Goal: Information Seeking & Learning: Learn about a topic

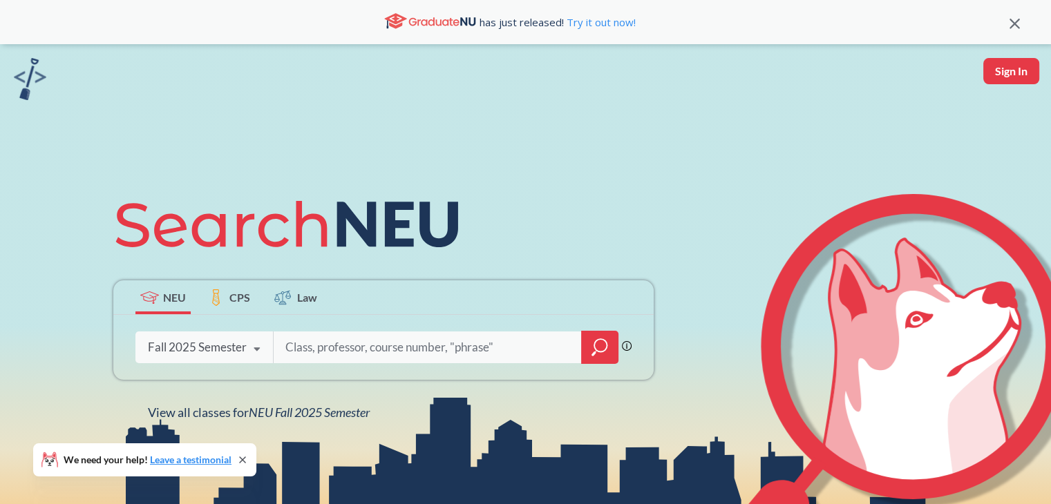
click at [397, 338] on input "search" at bounding box center [427, 347] width 287 height 29
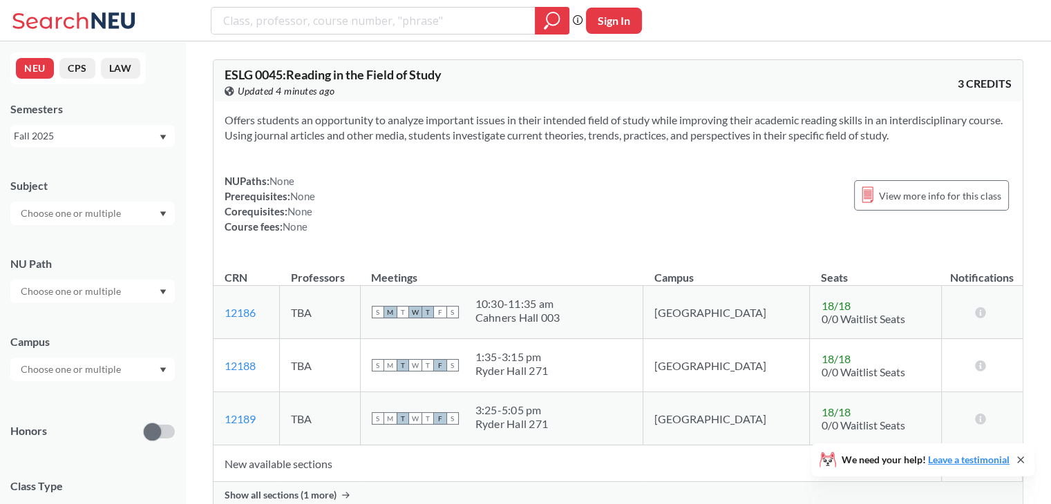
click at [92, 209] on input "text" at bounding box center [72, 213] width 116 height 17
type input "comm"
click at [74, 237] on div "COMM ( 50 )" at bounding box center [96, 237] width 156 height 15
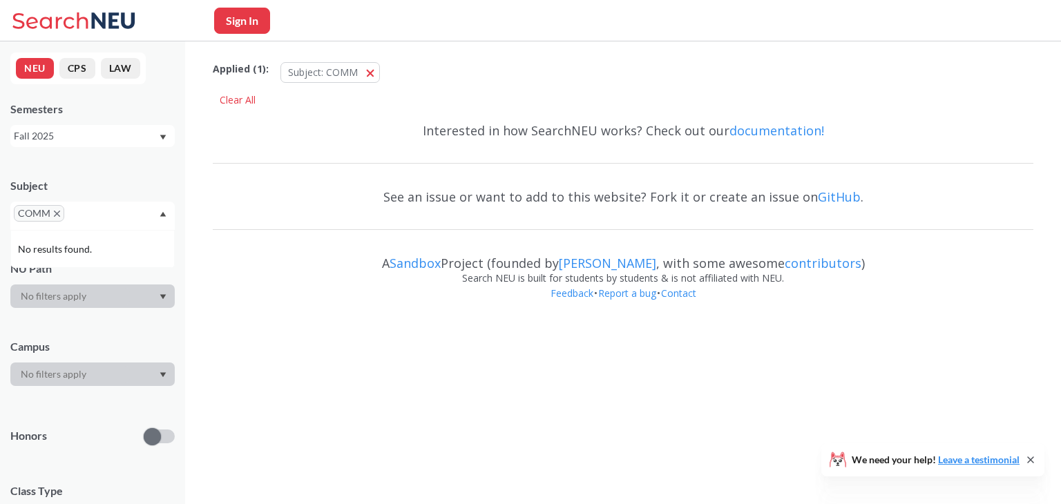
click at [93, 211] on input "text" at bounding box center [88, 218] width 41 height 17
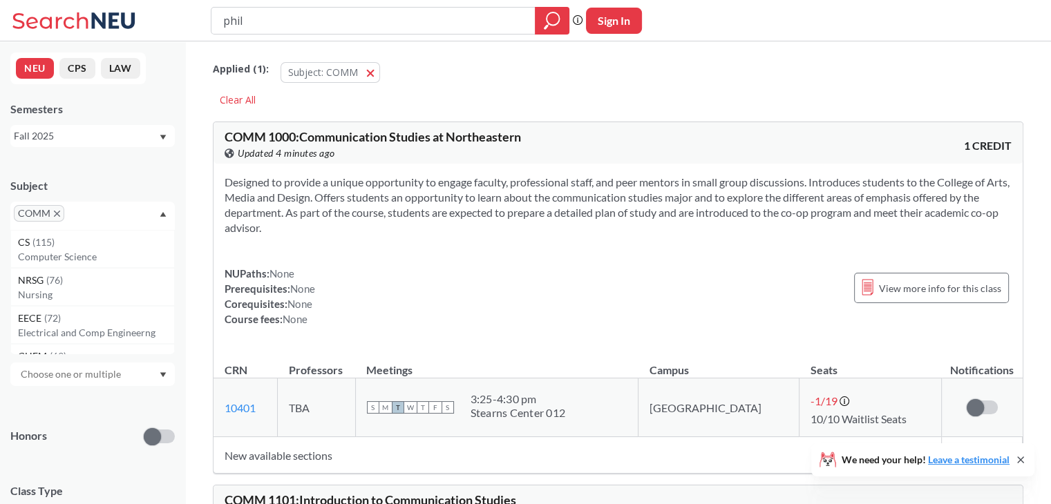
type input "phil"
click at [88, 217] on input "text" at bounding box center [88, 218] width 41 height 17
type input "phil"
click at [46, 253] on p "Philosophy" at bounding box center [96, 257] width 156 height 14
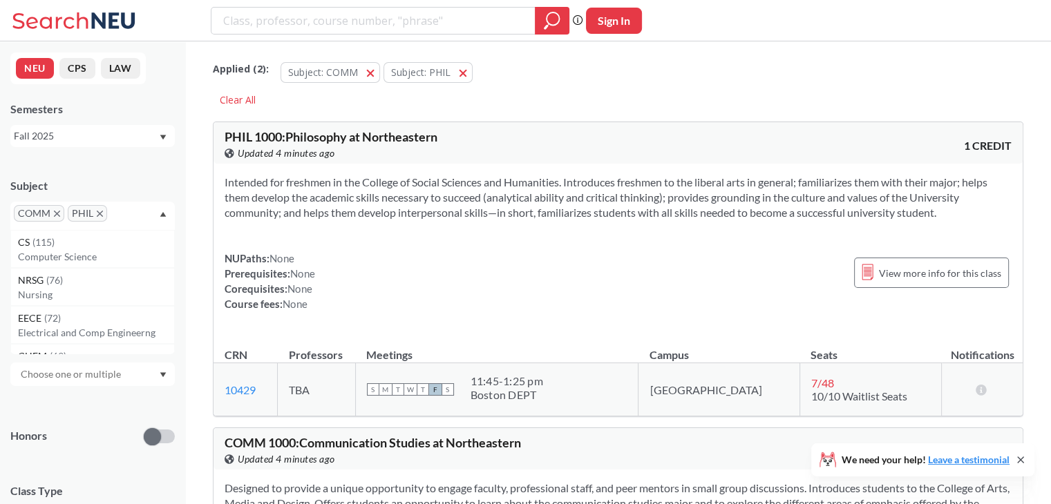
click at [126, 214] on input "text" at bounding box center [131, 218] width 41 height 17
type input "hist"
click at [72, 255] on p "History" at bounding box center [96, 257] width 156 height 14
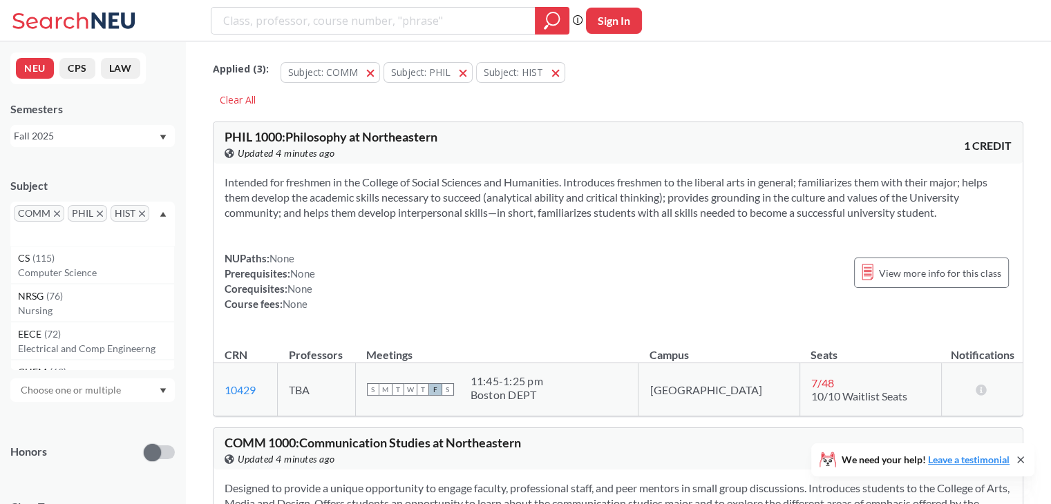
click at [85, 423] on div "Honors" at bounding box center [92, 443] width 164 height 49
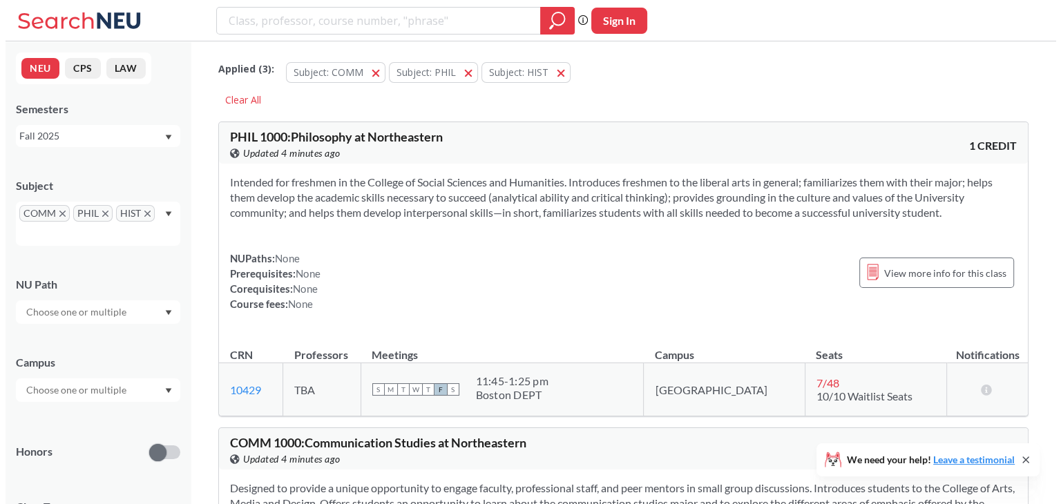
scroll to position [260, 0]
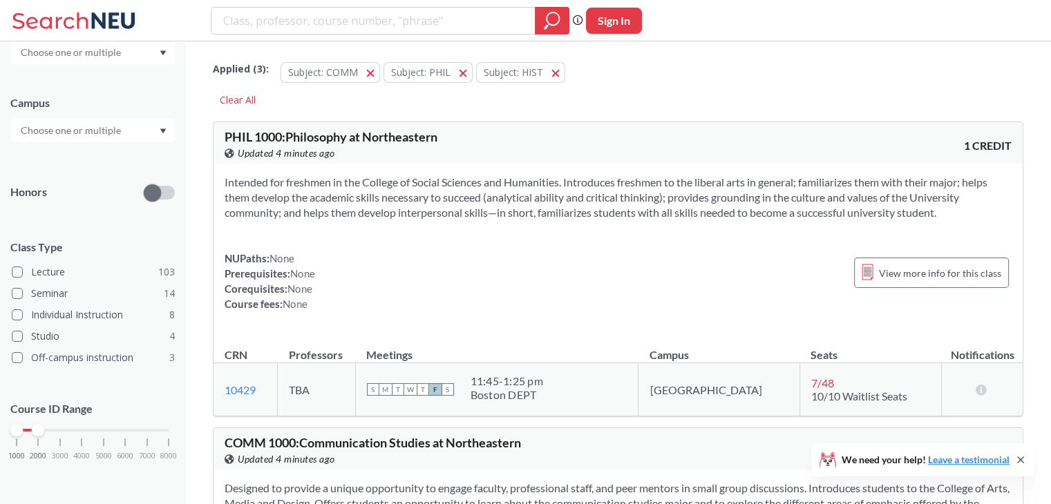
drag, startPoint x: 166, startPoint y: 431, endPoint x: 39, endPoint y: 427, distance: 127.2
click at [39, 427] on div at bounding box center [38, 430] width 12 height 12
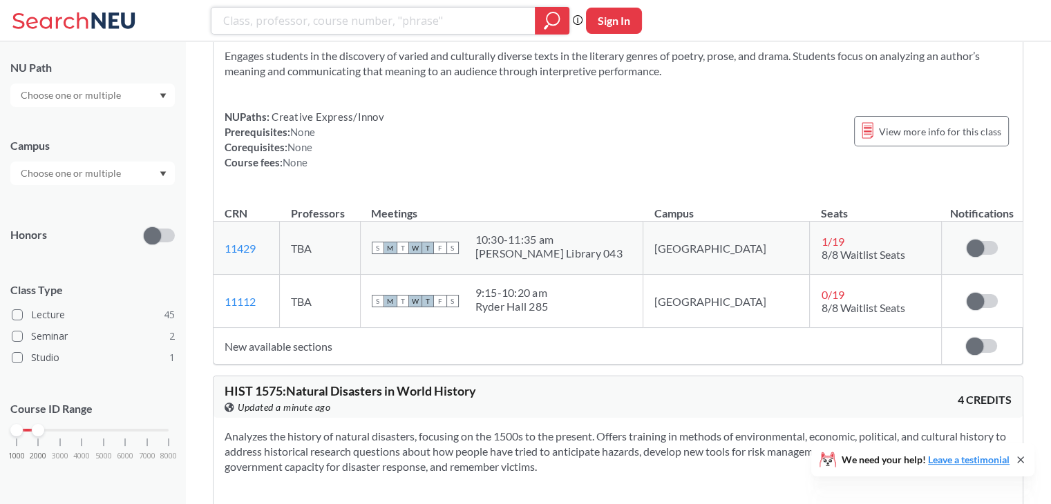
scroll to position [15341, 0]
click at [93, 180] on input "text" at bounding box center [72, 173] width 116 height 17
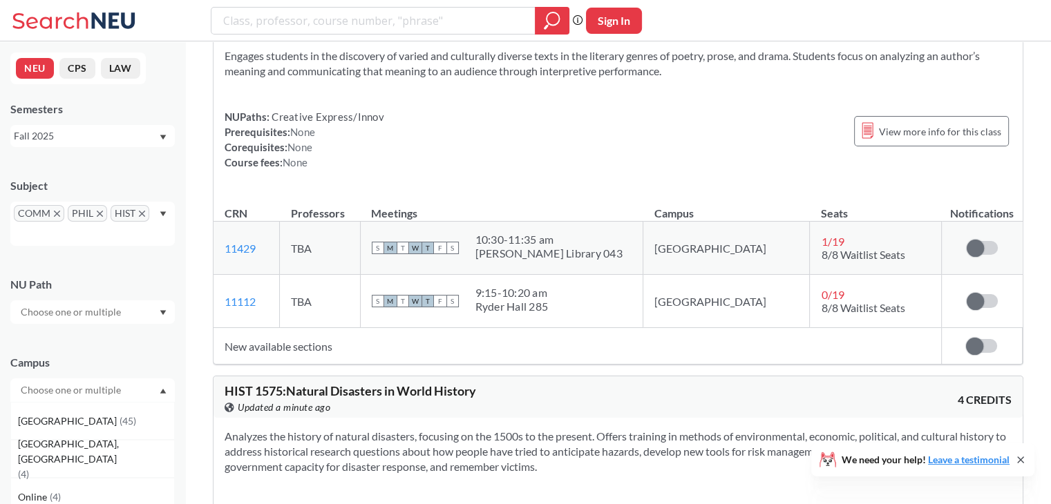
click at [97, 214] on icon "X to remove pill" at bounding box center [100, 214] width 6 height 6
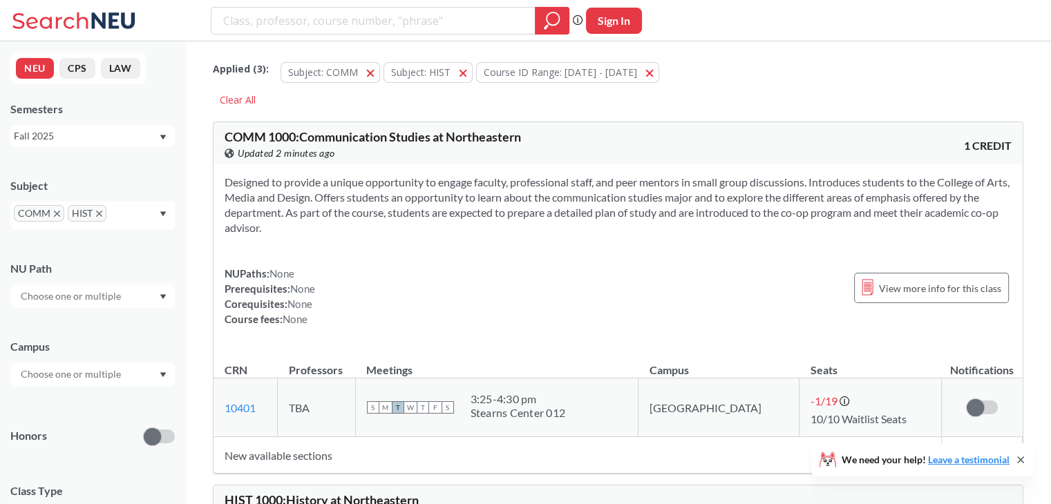
click at [54, 213] on icon "X to remove pill" at bounding box center [57, 214] width 6 height 6
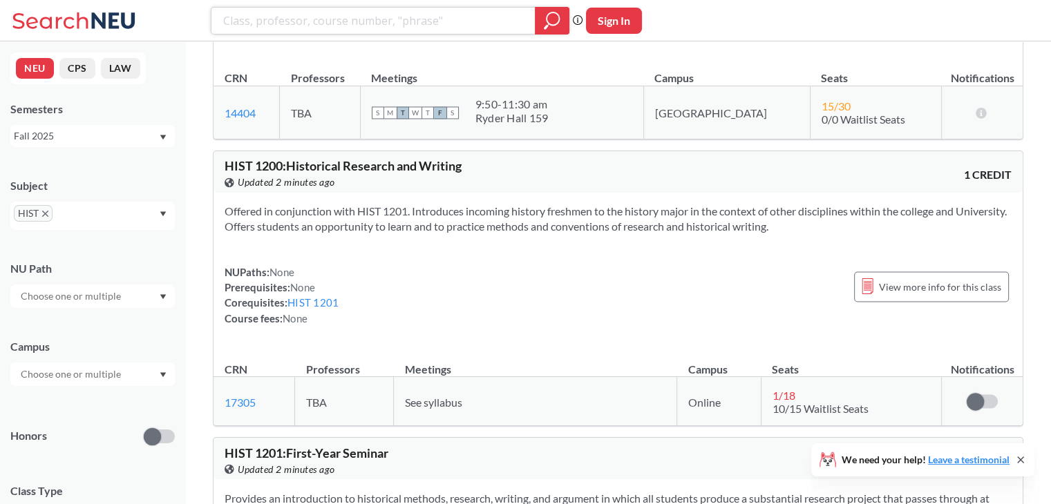
scroll to position [2286, 0]
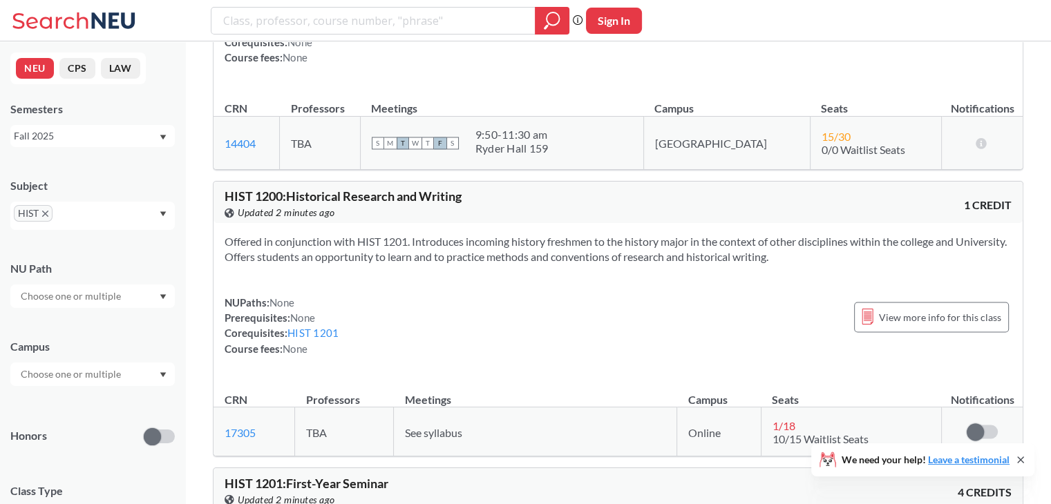
click at [90, 213] on input "text" at bounding box center [76, 218] width 41 height 17
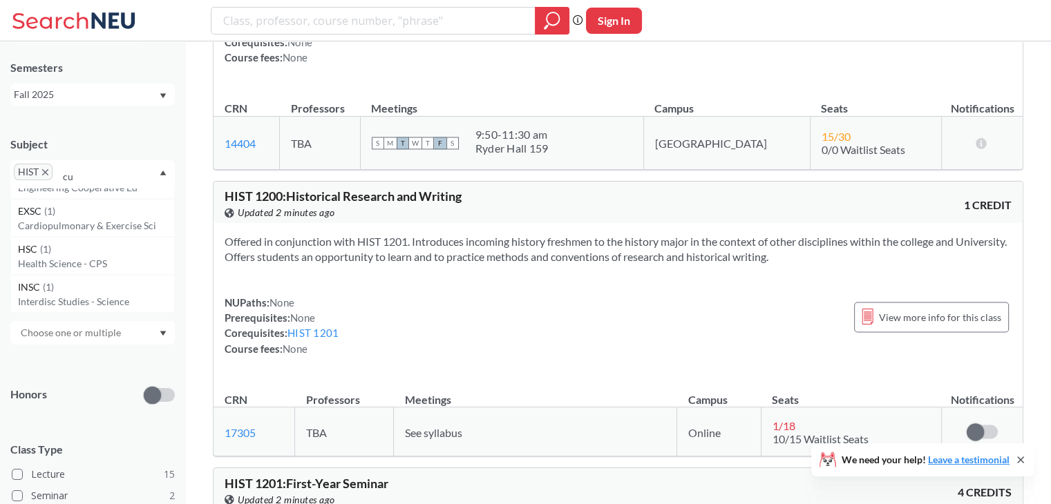
scroll to position [0, 0]
type input "c"
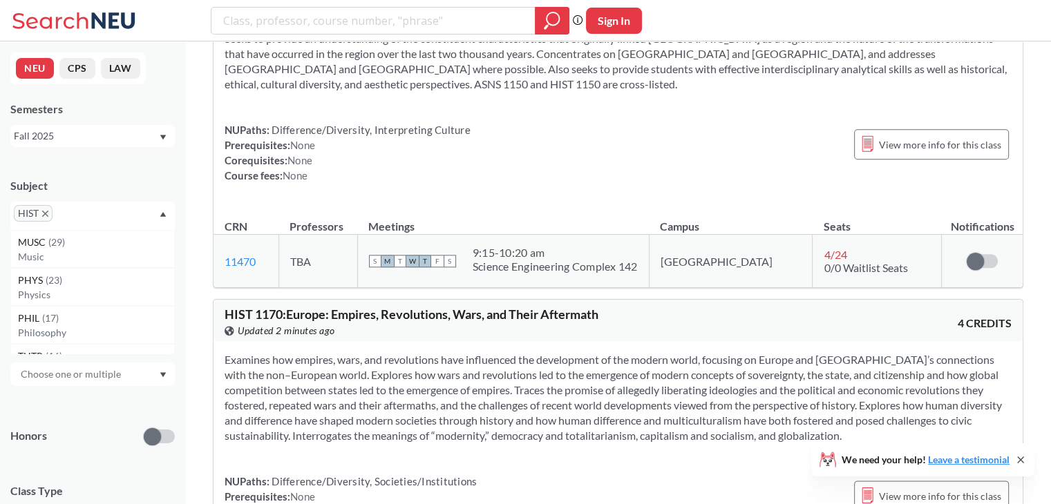
scroll to position [1351, 0]
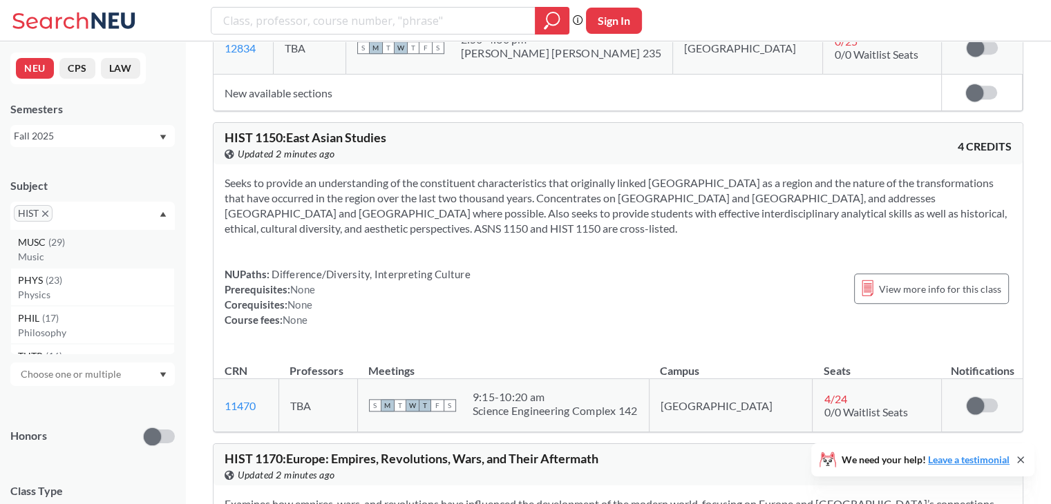
click at [47, 247] on span "MUSC" at bounding box center [33, 242] width 30 height 15
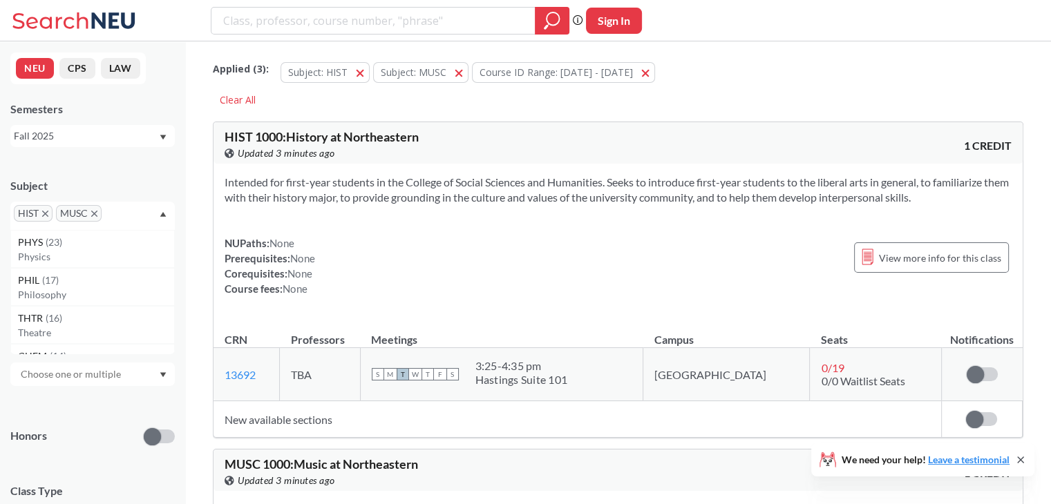
click at [47, 207] on span "HIST" at bounding box center [33, 213] width 39 height 17
click at [41, 215] on span "HIST" at bounding box center [33, 213] width 39 height 17
click at [104, 193] on div "Subject" at bounding box center [92, 185] width 164 height 15
click at [46, 213] on icon "X to remove pill" at bounding box center [45, 214] width 6 height 6
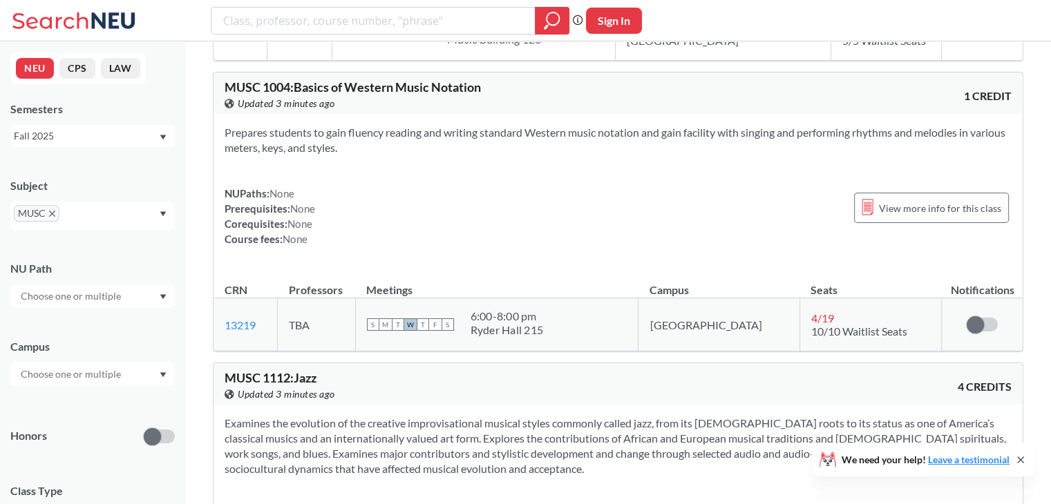
scroll to position [724, 0]
click at [404, 169] on div "Prepares students to gain fluency reading and writing standard Western music no…" at bounding box center [617, 191] width 809 height 155
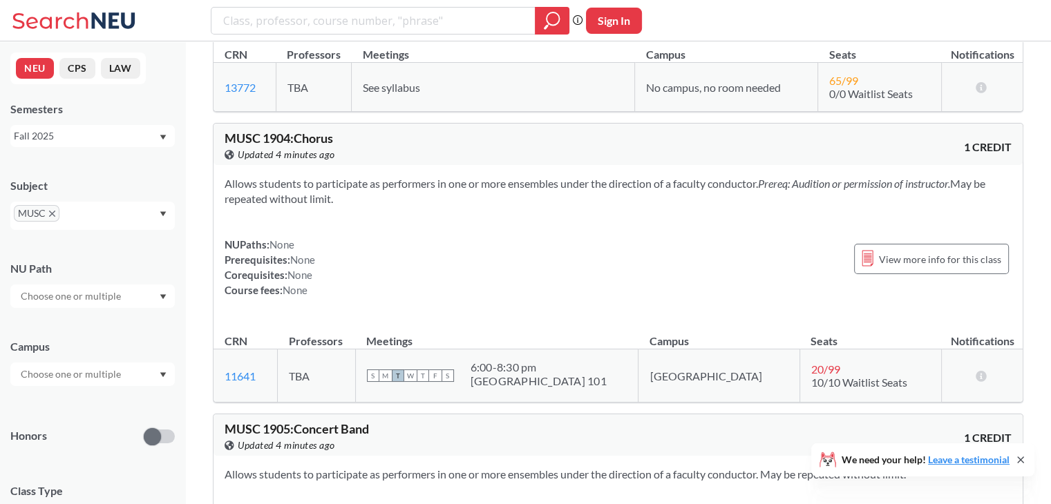
scroll to position [202, 0]
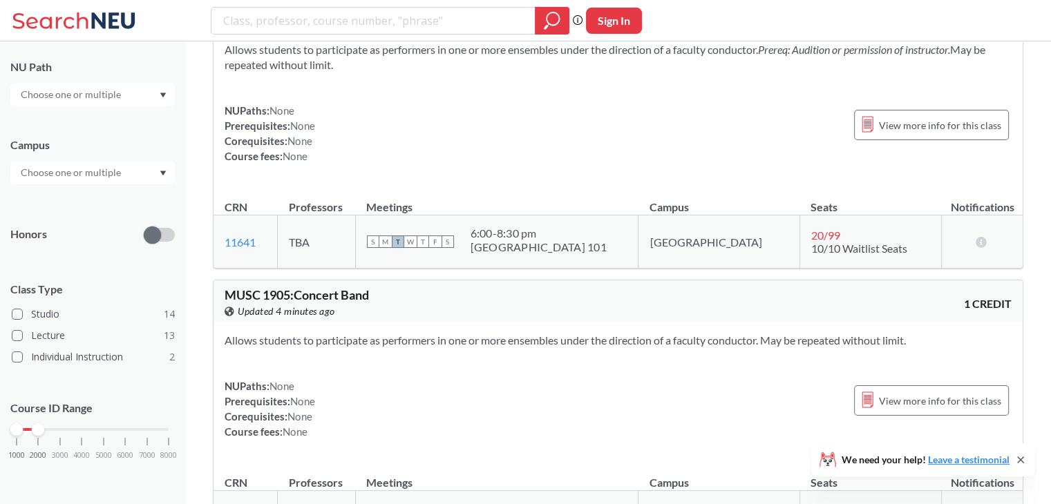
click at [408, 341] on div "Allows students to participate as performers in one or more ensembles under the…" at bounding box center [617, 392] width 809 height 140
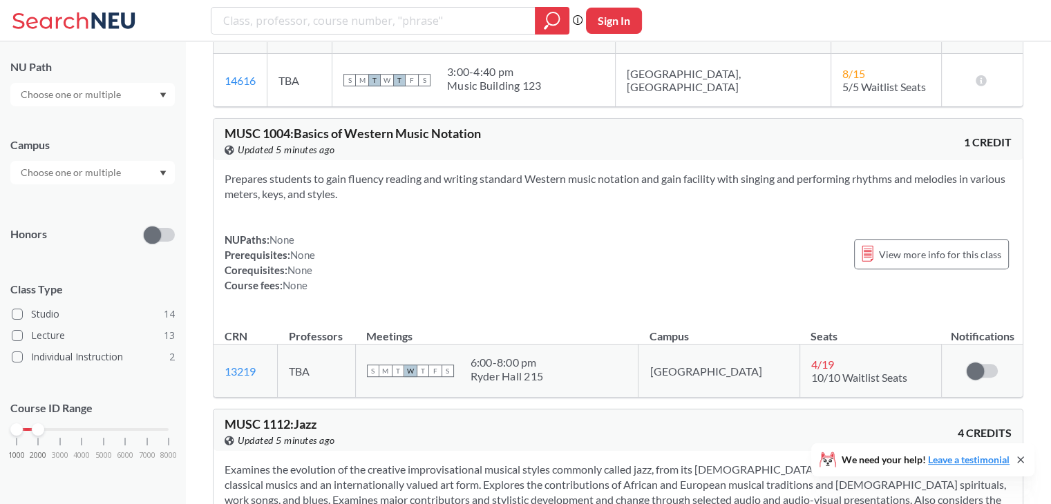
scroll to position [678, 0]
click at [115, 171] on input "text" at bounding box center [72, 172] width 116 height 17
click at [88, 133] on div "Campus [GEOGRAPHIC_DATA] ( 27 ) No campus, no room needed ( 2 ) [GEOGRAPHIC_DAT…" at bounding box center [92, 154] width 164 height 61
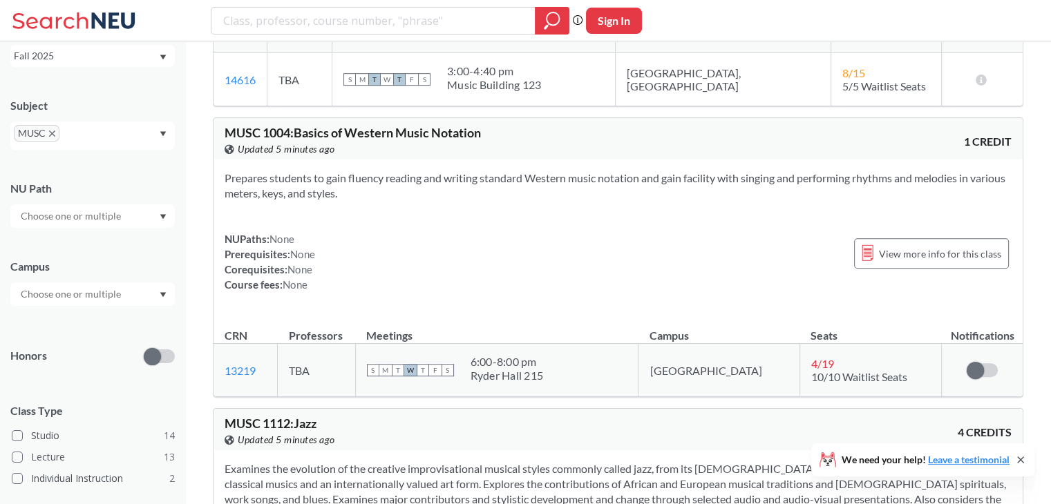
scroll to position [80, 0]
click at [92, 218] on input "text" at bounding box center [72, 216] width 116 height 17
click at [119, 191] on div "NU Path" at bounding box center [92, 188] width 164 height 15
click at [83, 309] on div "Subject MUSC NU Path Campus Honors Class Type Studio 14 Lecture 13 Individual I…" at bounding box center [92, 346] width 164 height 524
click at [83, 294] on input "text" at bounding box center [72, 294] width 116 height 17
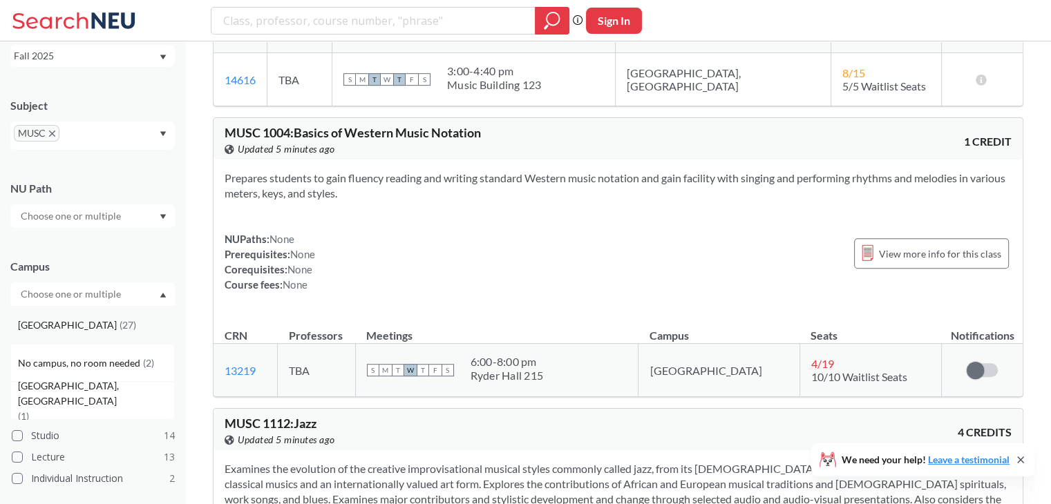
click at [24, 330] on span "[GEOGRAPHIC_DATA]" at bounding box center [69, 325] width 102 height 15
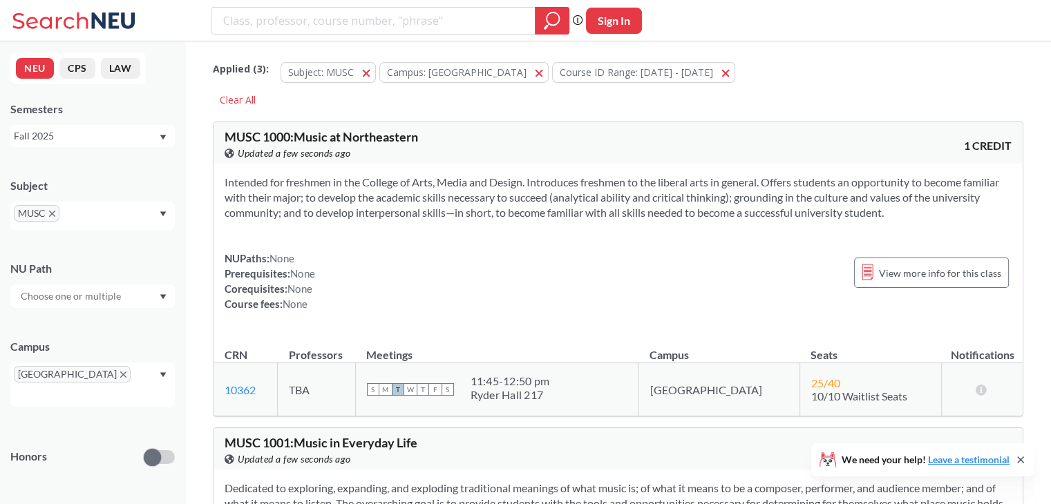
click at [111, 208] on div "MUSC" at bounding box center [92, 216] width 164 height 28
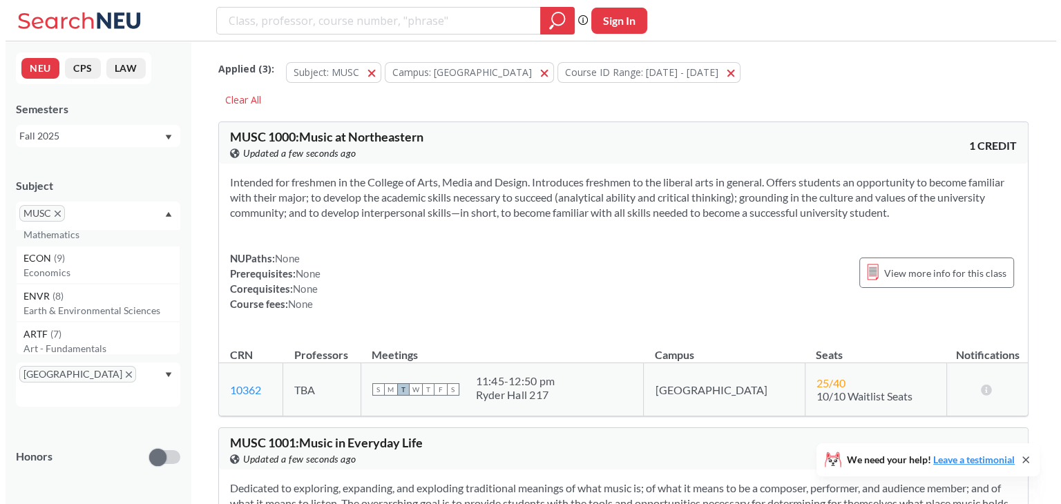
scroll to position [296, 0]
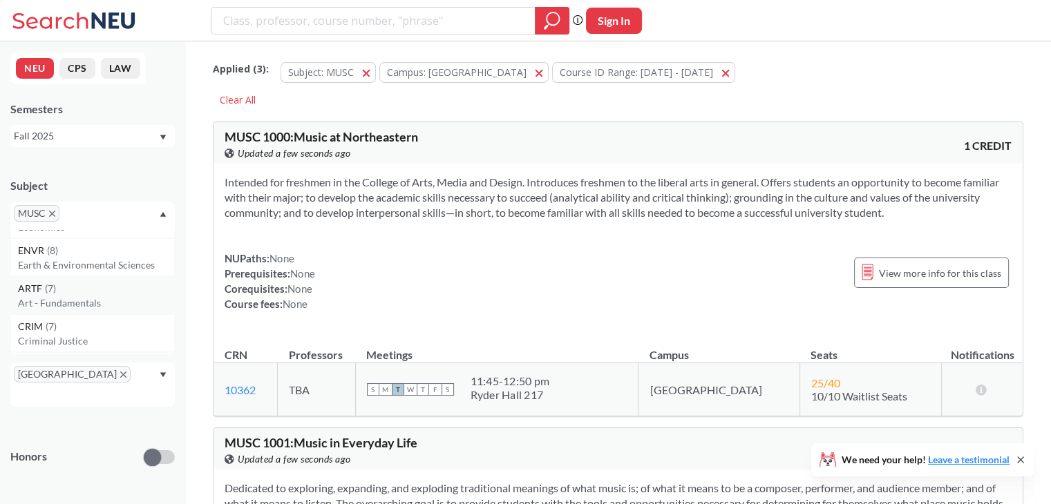
click at [109, 296] on p "Art - Fundamentals" at bounding box center [96, 303] width 156 height 14
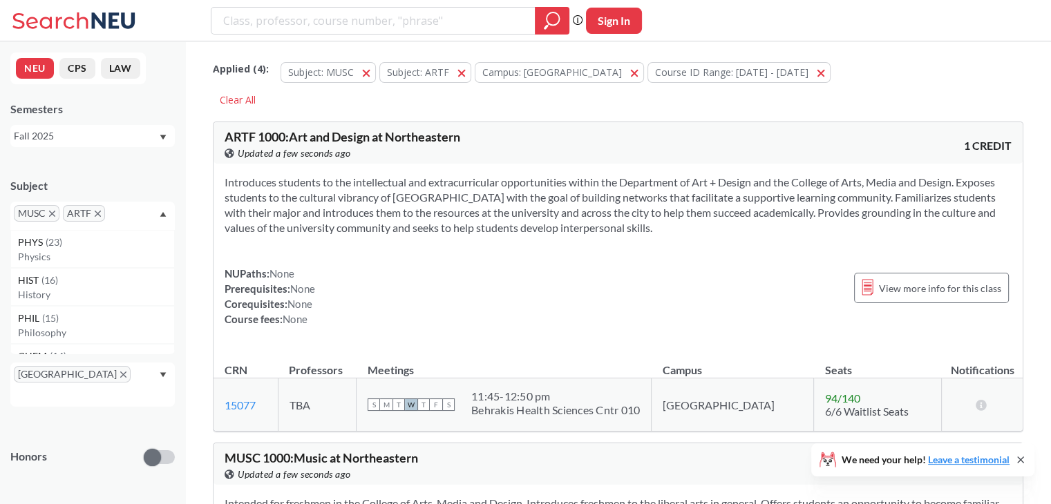
click at [53, 211] on icon "X to remove pill" at bounding box center [52, 214] width 6 height 6
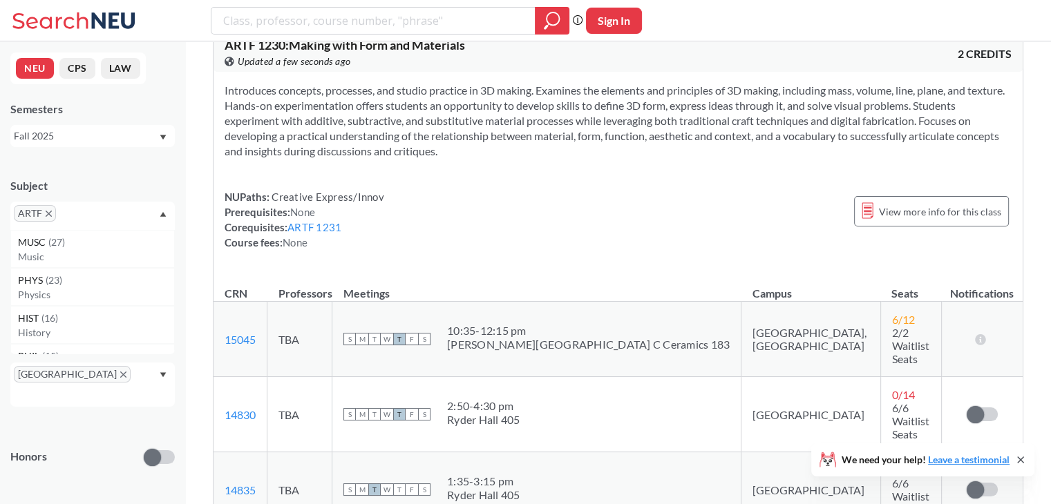
scroll to position [1887, 0]
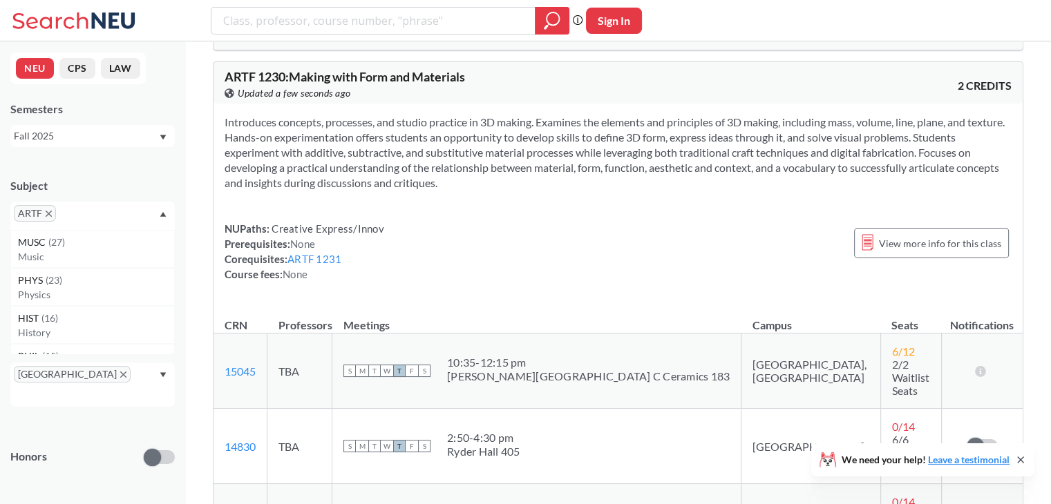
click at [144, 203] on div "ARTF" at bounding box center [92, 216] width 164 height 28
click at [111, 220] on div "ARTF" at bounding box center [92, 216] width 164 height 28
click at [95, 216] on input "text" at bounding box center [79, 218] width 41 height 17
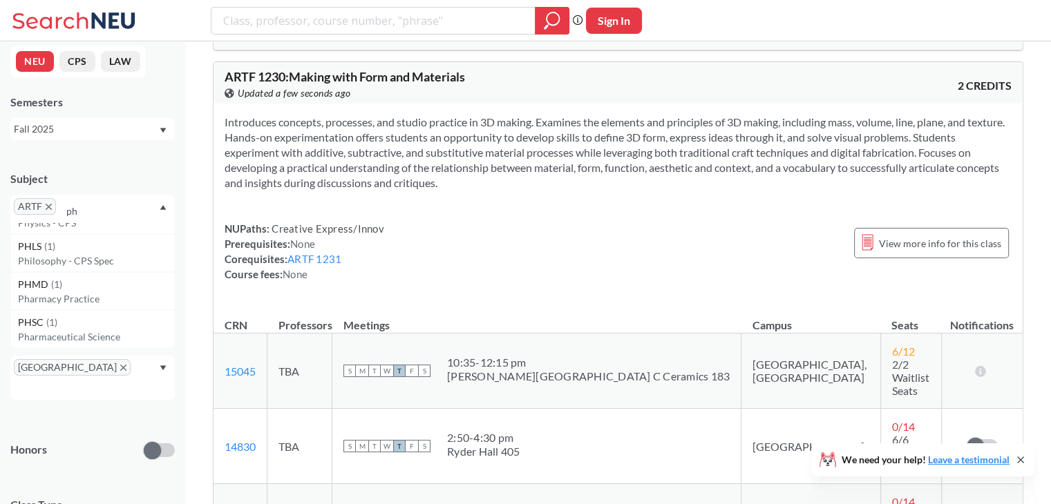
type input "p"
click at [285, 104] on div "Introduces concepts, processes, and studio practice in 3D making. Examines the …" at bounding box center [617, 204] width 809 height 200
